Goal: Book appointment/travel/reservation

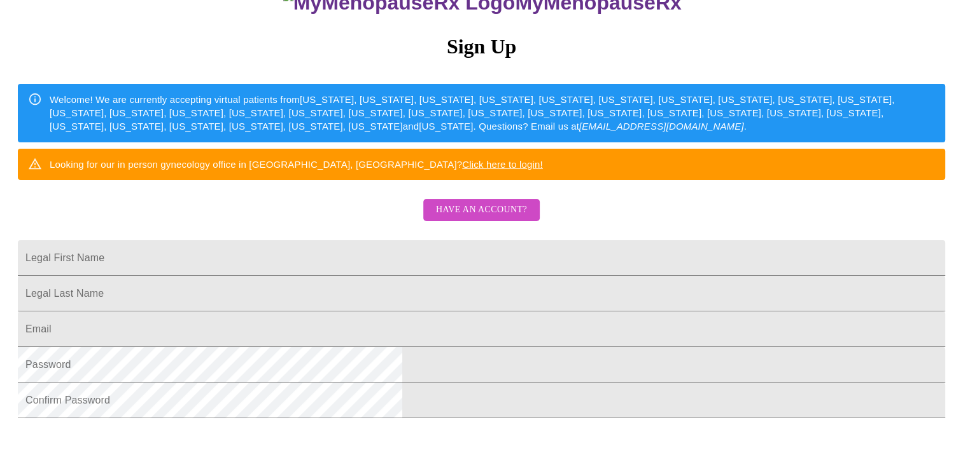
scroll to position [310, 0]
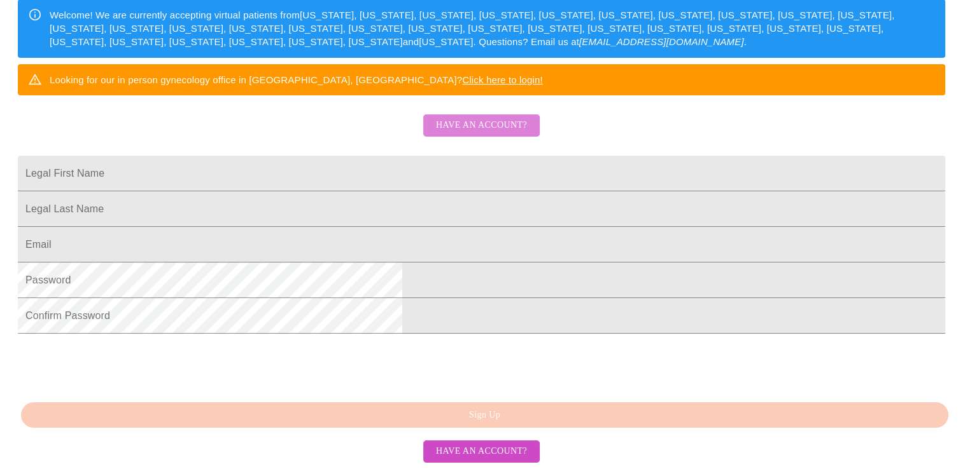
click at [504, 118] on span "Have an account?" at bounding box center [481, 126] width 91 height 16
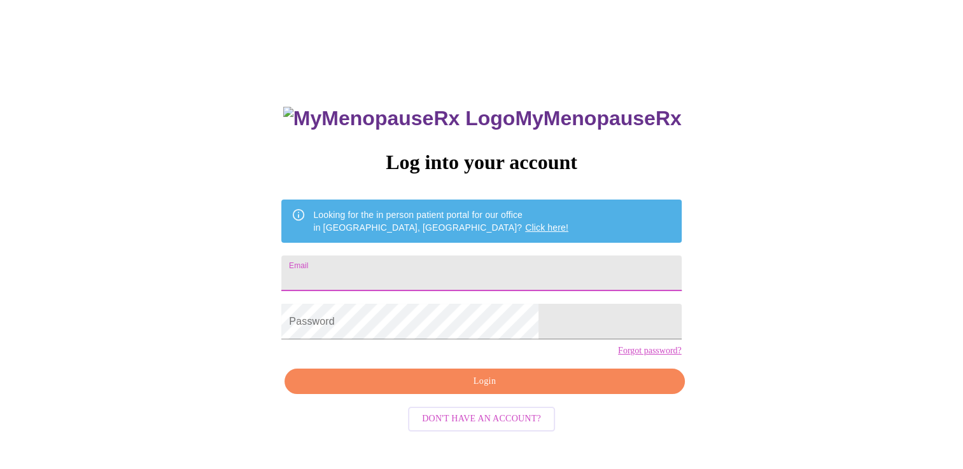
click at [437, 268] on input "Email" at bounding box center [481, 274] width 400 height 36
type input "[EMAIL_ADDRESS][DOMAIN_NAME]"
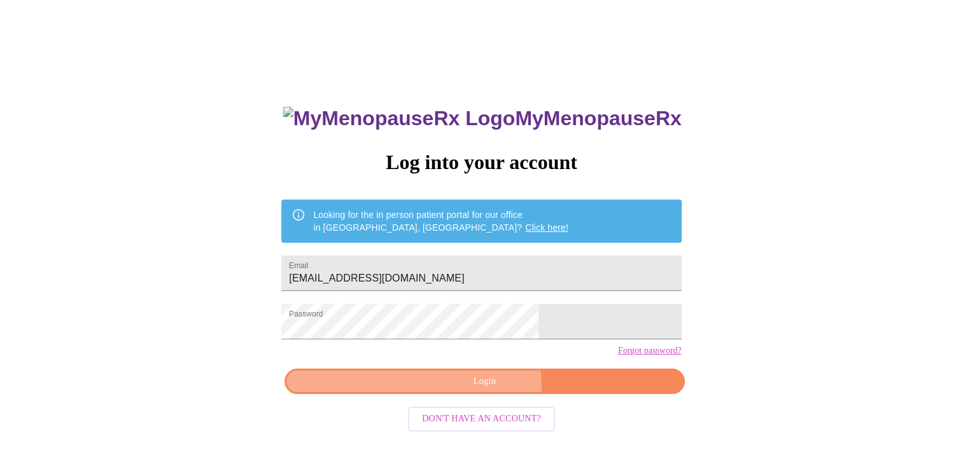
click at [448, 390] on span "Login" at bounding box center [484, 382] width 370 height 16
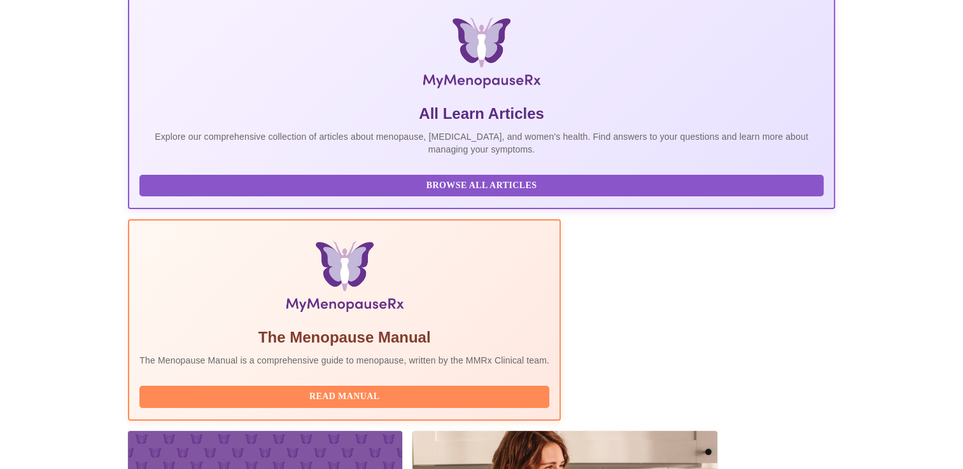
scroll to position [225, 0]
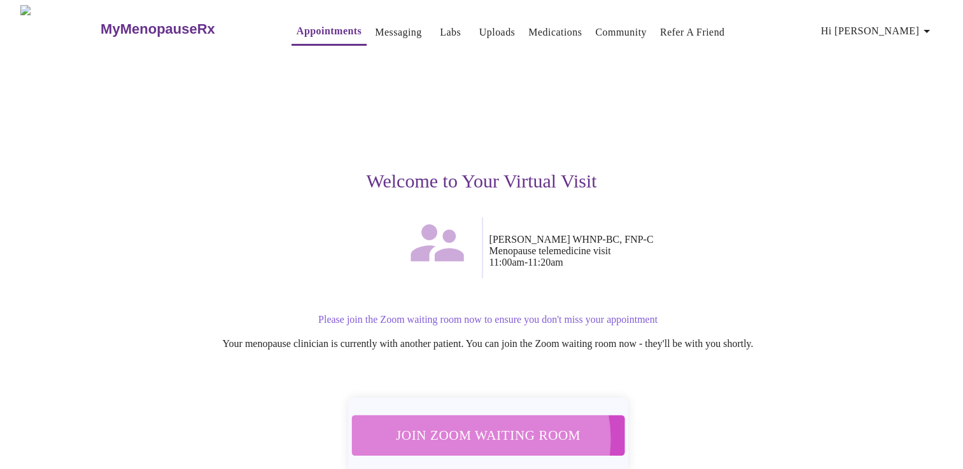
click at [479, 431] on span "Join Zoom Waiting Room" at bounding box center [487, 436] width 239 height 24
